Goal: Transaction & Acquisition: Purchase product/service

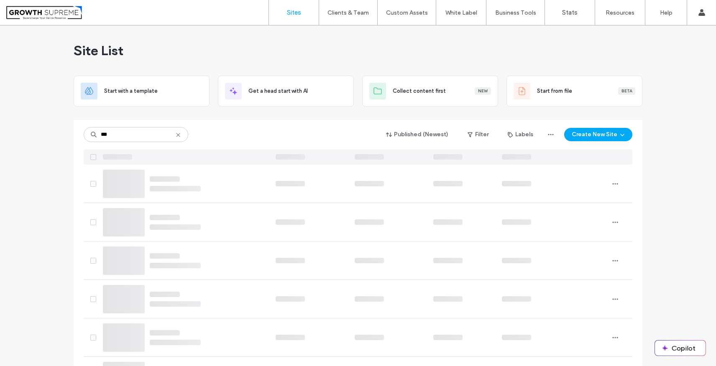
type input "***"
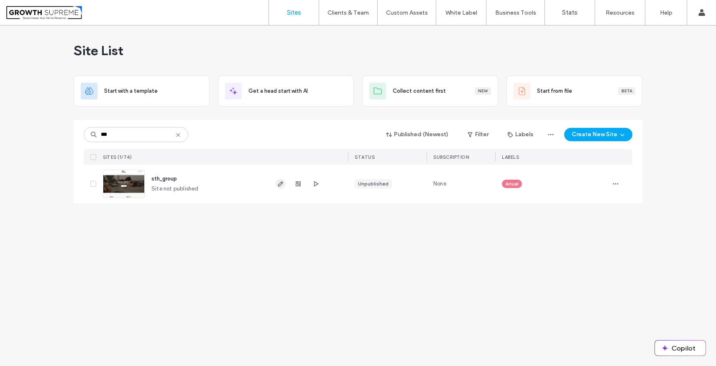
click at [278, 184] on icon "button" at bounding box center [280, 184] width 7 height 7
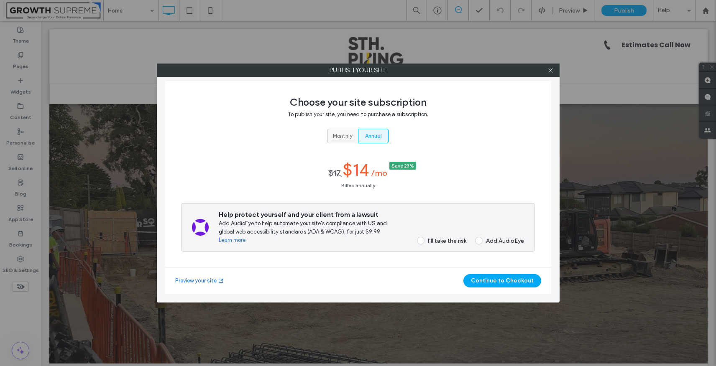
click at [350, 136] on span "Monthly" at bounding box center [343, 136] width 20 height 8
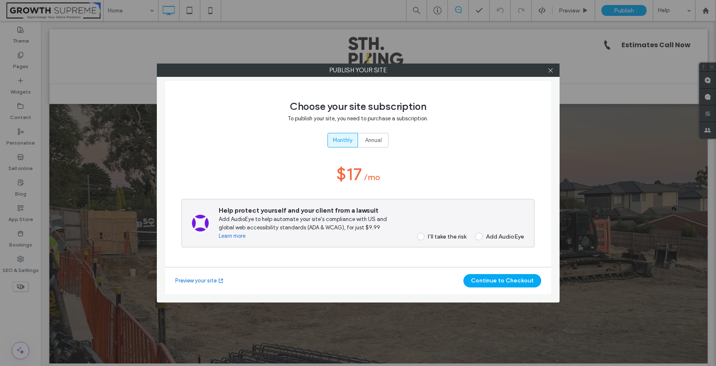
click at [450, 236] on div "I’ll take the risk" at bounding box center [447, 236] width 38 height 7
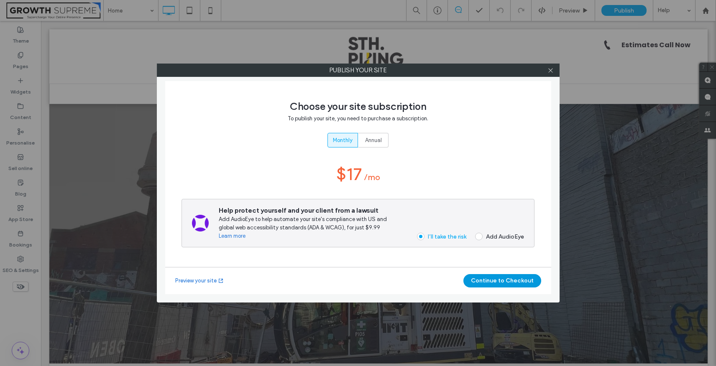
click at [482, 278] on button "Continue to Checkout" at bounding box center [502, 280] width 78 height 13
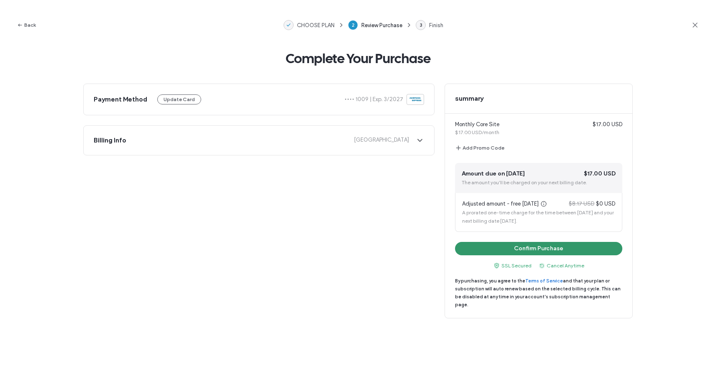
click at [501, 249] on button "Confirm Purchase" at bounding box center [538, 248] width 167 height 13
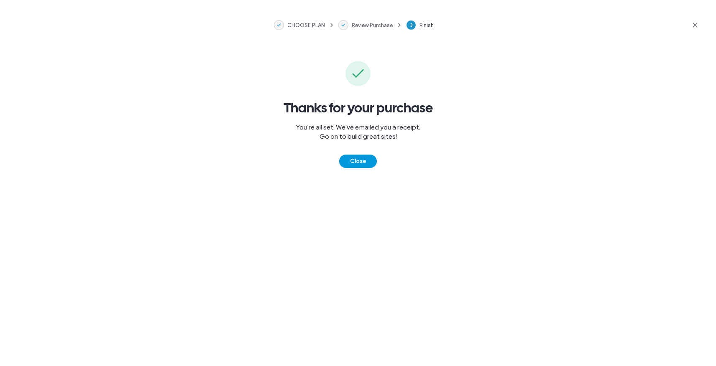
click at [372, 157] on button "Close" at bounding box center [358, 161] width 38 height 13
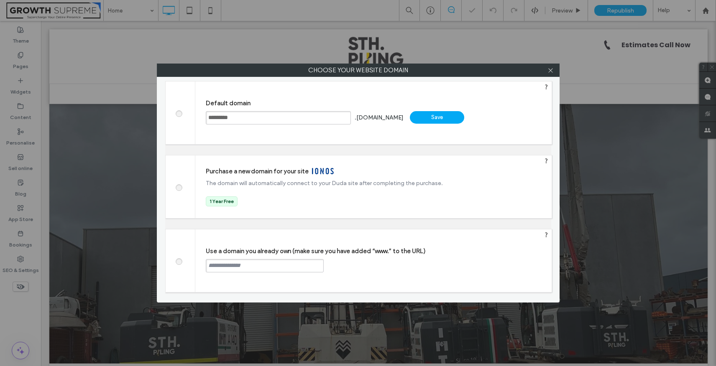
click at [253, 263] on input "text" at bounding box center [265, 265] width 118 height 13
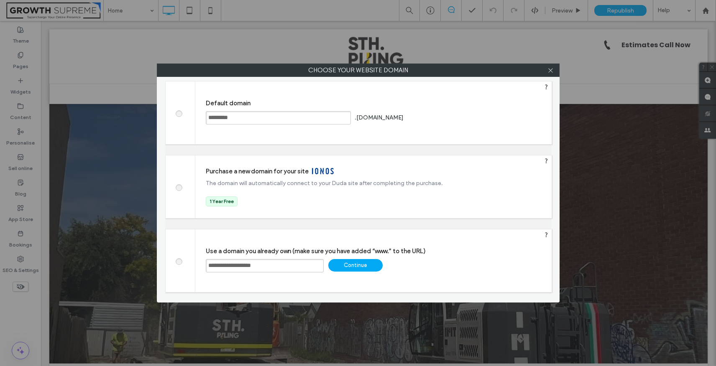
type input "**********"
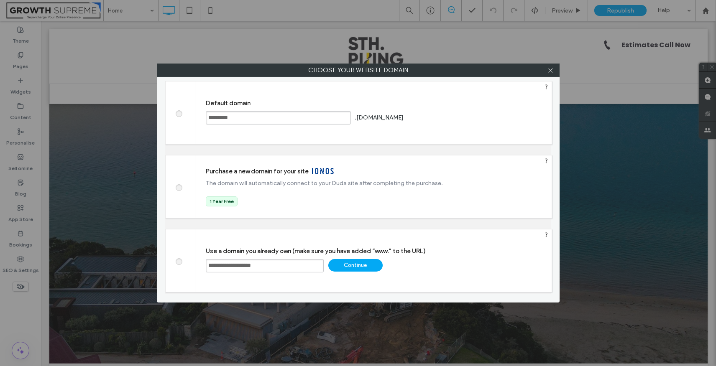
click at [352, 265] on div "Continue" at bounding box center [355, 265] width 54 height 13
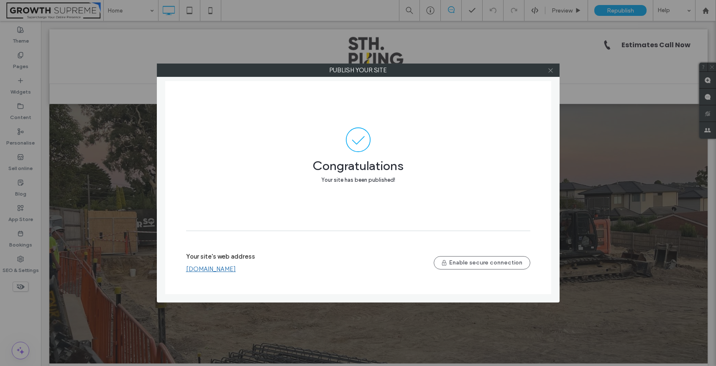
click at [551, 69] on use at bounding box center [550, 70] width 4 height 4
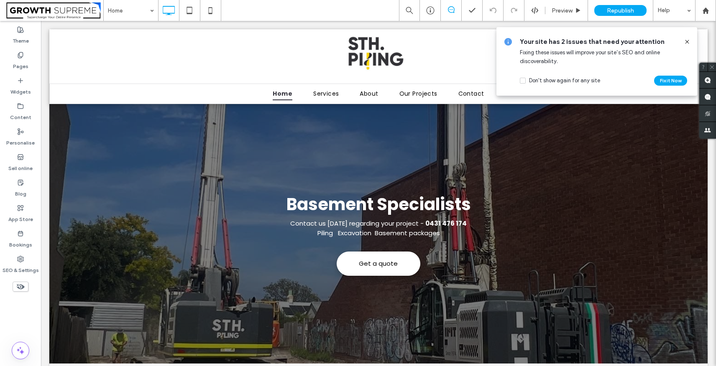
click at [689, 41] on icon at bounding box center [687, 41] width 7 height 7
